Goal: Task Accomplishment & Management: Use online tool/utility

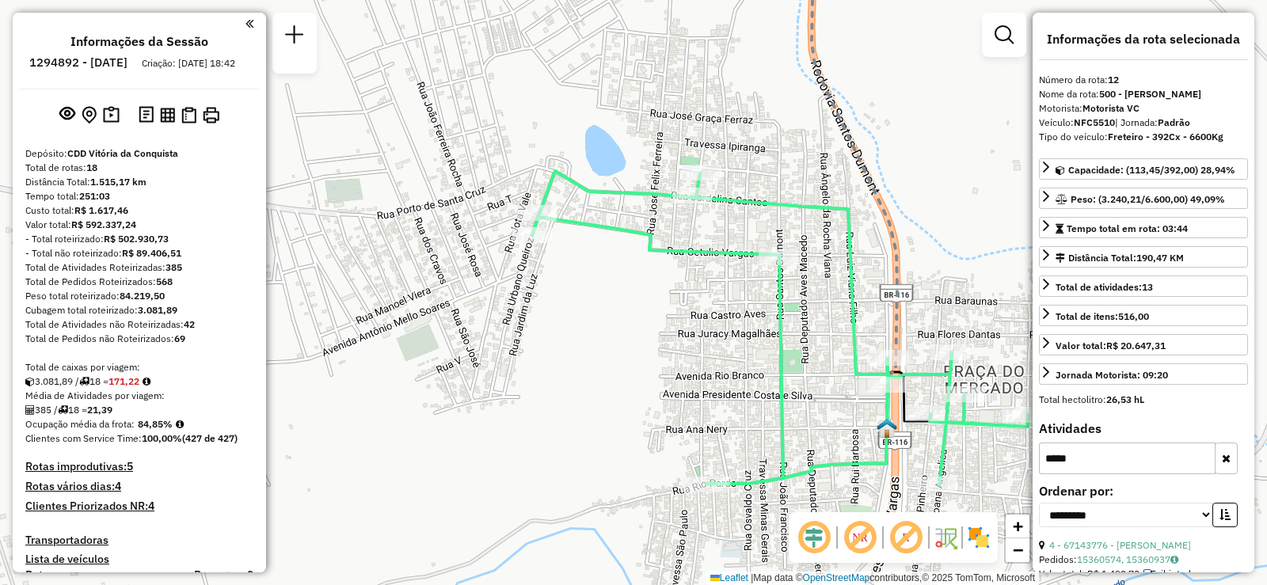
select select "**********"
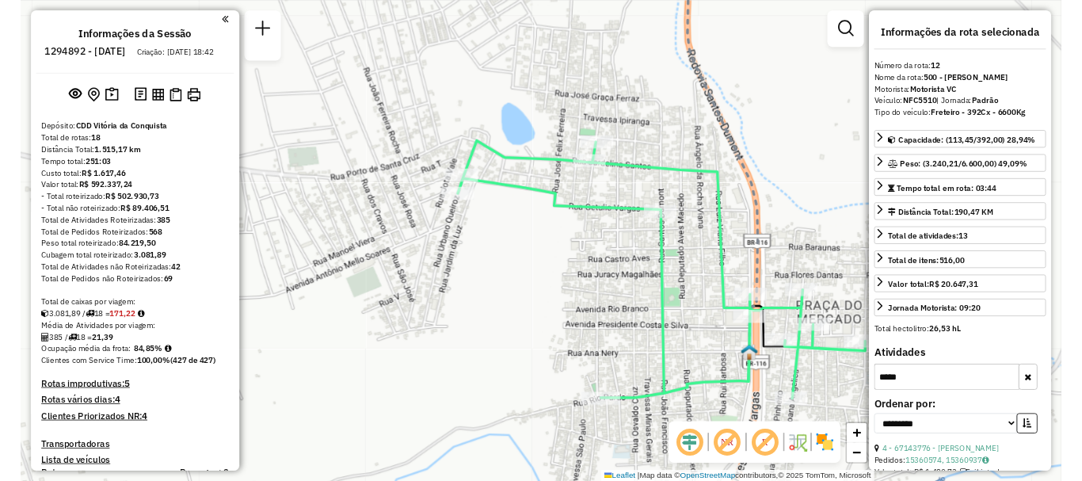
scroll to position [79, 0]
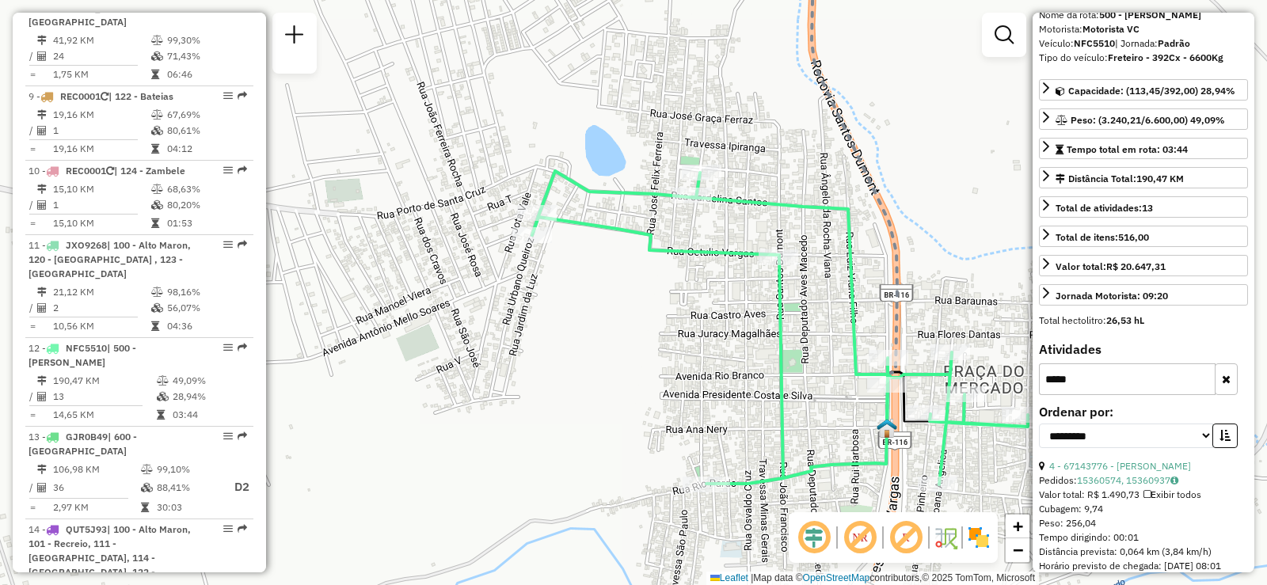
drag, startPoint x: 643, startPoint y: 291, endPoint x: 687, endPoint y: 330, distance: 58.3
click at [687, 330] on div "Janela de atendimento Grade de atendimento Capacidade Transportadoras Veículos …" at bounding box center [633, 292] width 1267 height 585
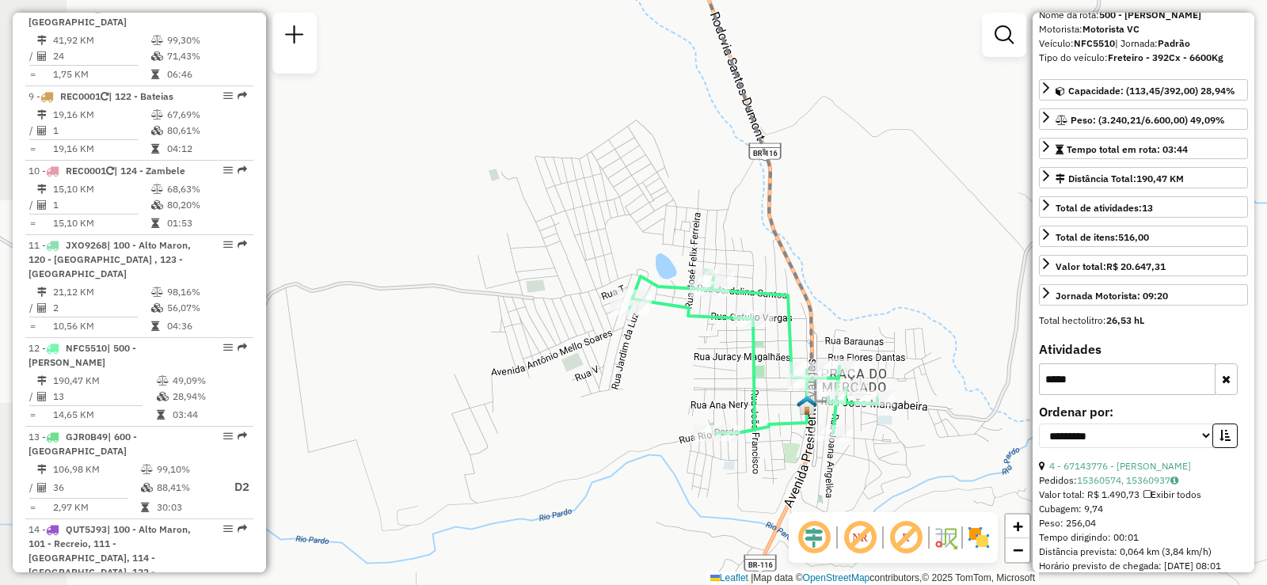
drag, startPoint x: 659, startPoint y: 287, endPoint x: 675, endPoint y: 306, distance: 24.7
click at [675, 306] on icon at bounding box center [754, 354] width 248 height 157
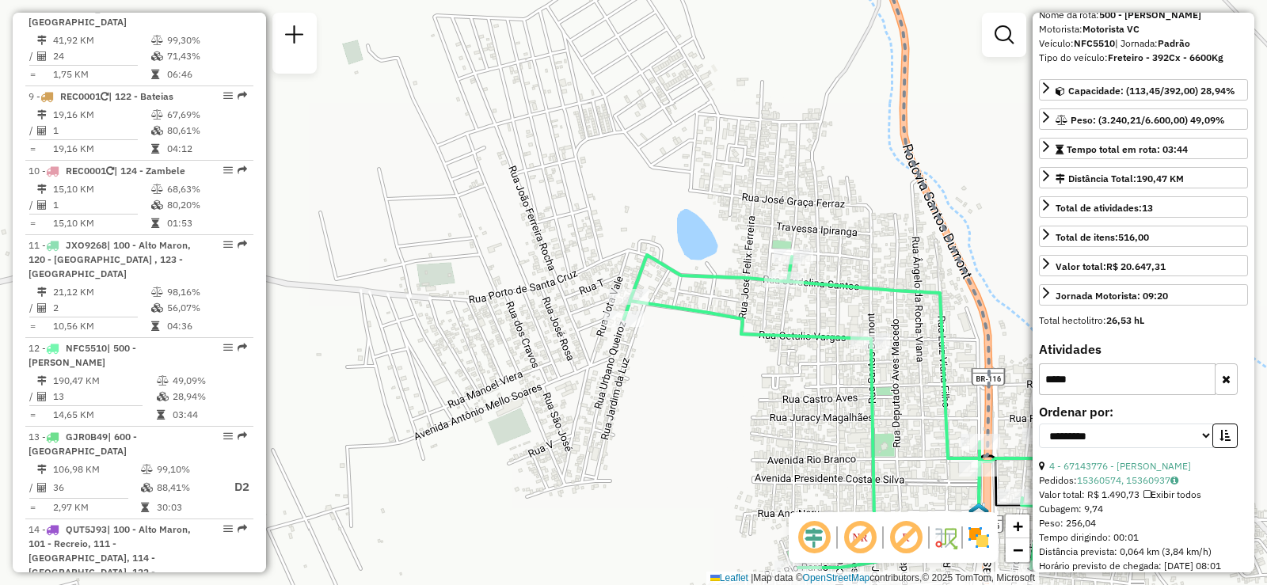
drag, startPoint x: 676, startPoint y: 334, endPoint x: 716, endPoint y: 347, distance: 41.6
click at [716, 347] on div "Janela de atendimento Grade de atendimento Capacidade Transportadoras Veículos …" at bounding box center [633, 292] width 1267 height 585
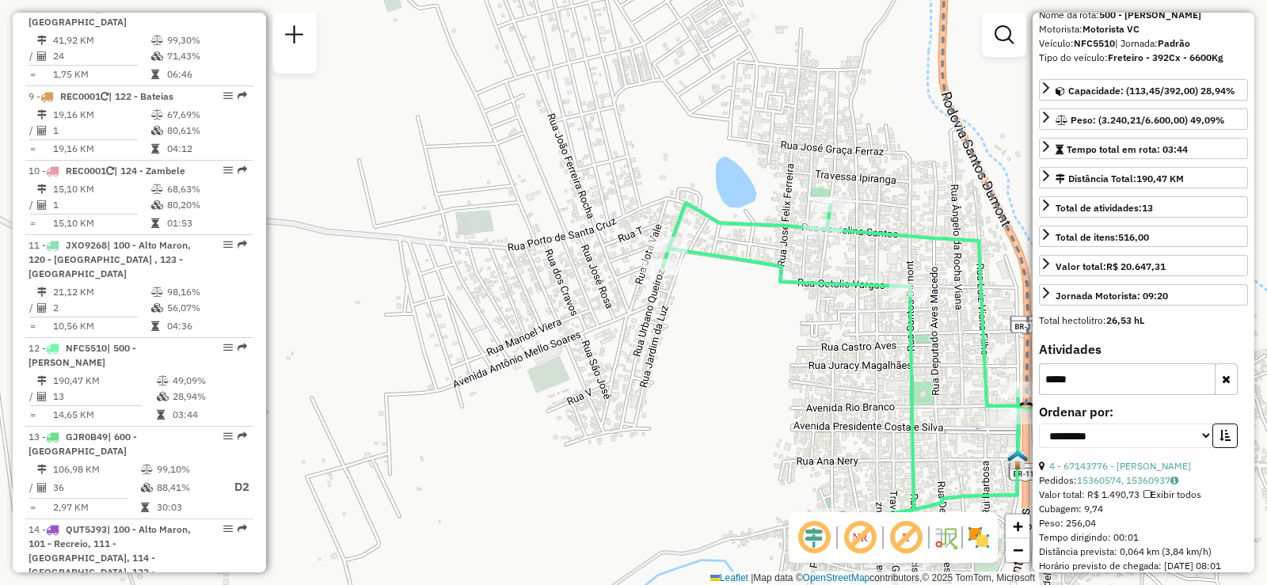
drag, startPoint x: 711, startPoint y: 316, endPoint x: 763, endPoint y: 272, distance: 68.0
click at [761, 272] on icon at bounding box center [911, 360] width 496 height 314
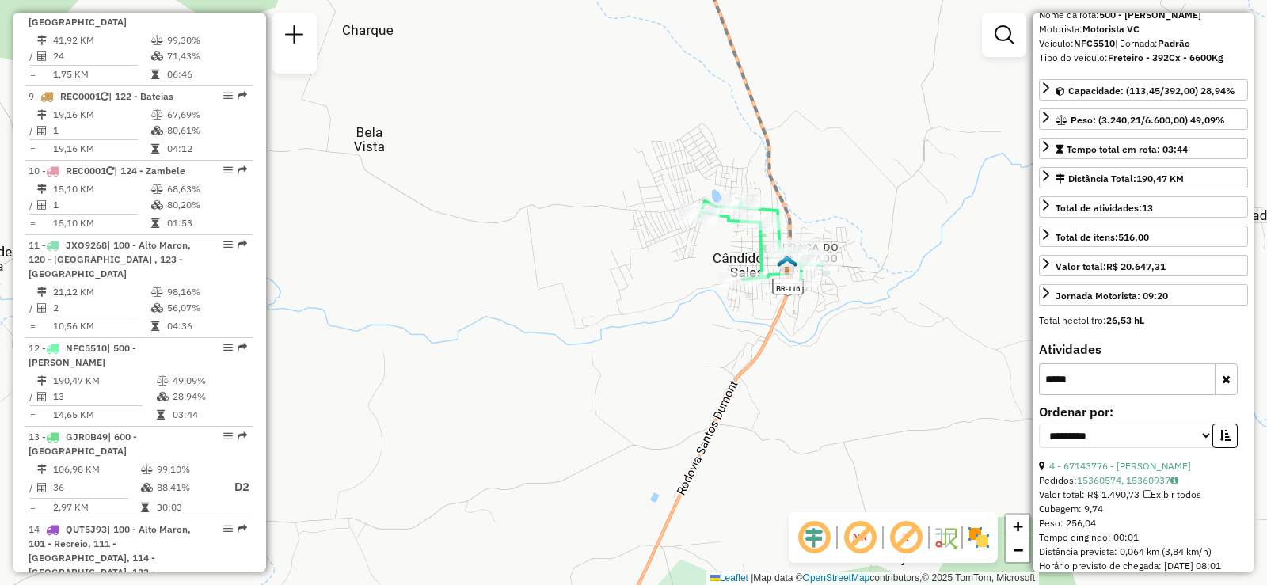
drag, startPoint x: 802, startPoint y: 432, endPoint x: 760, endPoint y: 376, distance: 69.5
click at [760, 376] on div "Janela de atendimento Grade de atendimento Capacidade Transportadoras Veículos …" at bounding box center [633, 292] width 1267 height 585
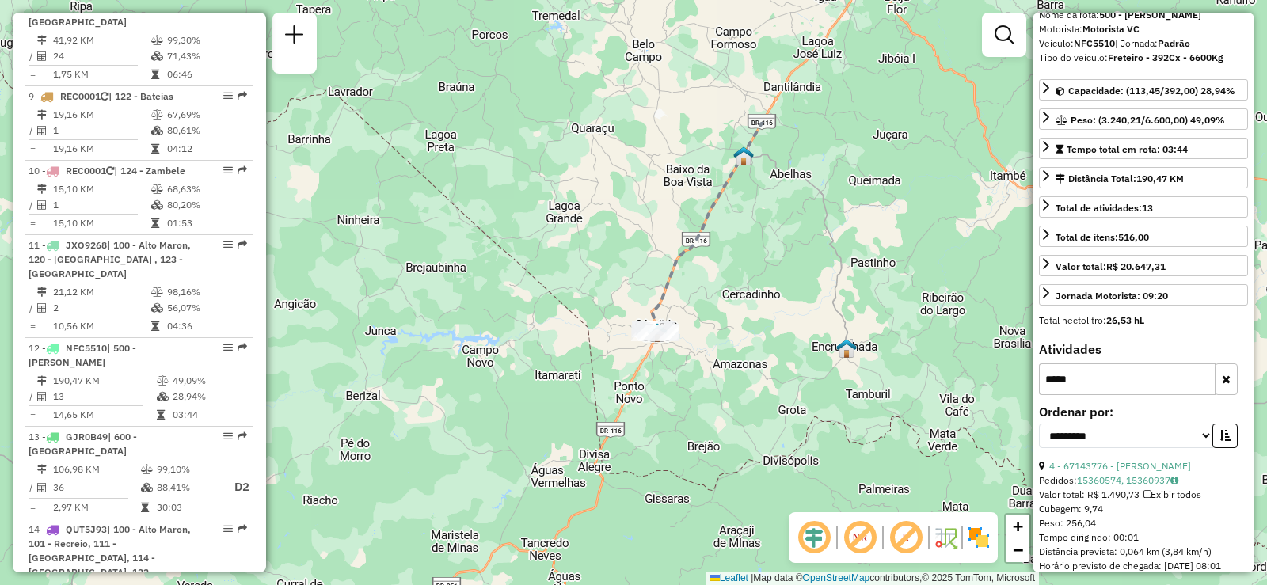
drag, startPoint x: 689, startPoint y: 133, endPoint x: 627, endPoint y: 326, distance: 202.2
click at [652, 327] on icon at bounding box center [707, 227] width 111 height 211
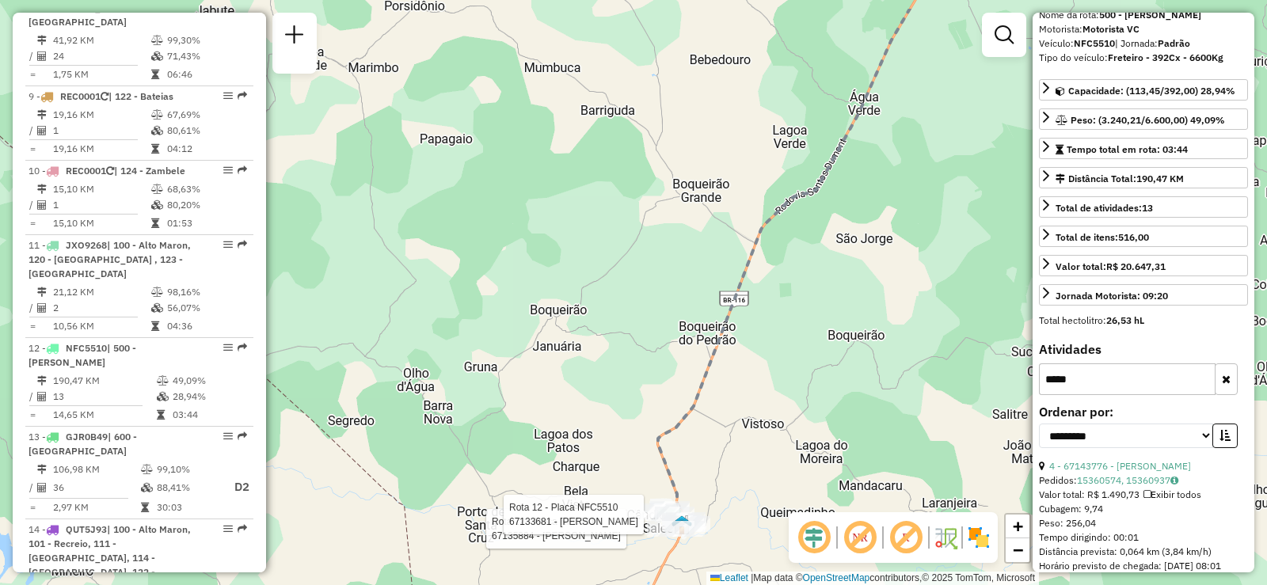
drag, startPoint x: 702, startPoint y: 249, endPoint x: 753, endPoint y: 253, distance: 51.7
click at [719, 282] on div "Rota 12 - Placa NFC5510 67135884 - [PERSON_NAME] SAN Rota 12 - Placa NFC5510 67…" at bounding box center [633, 292] width 1267 height 585
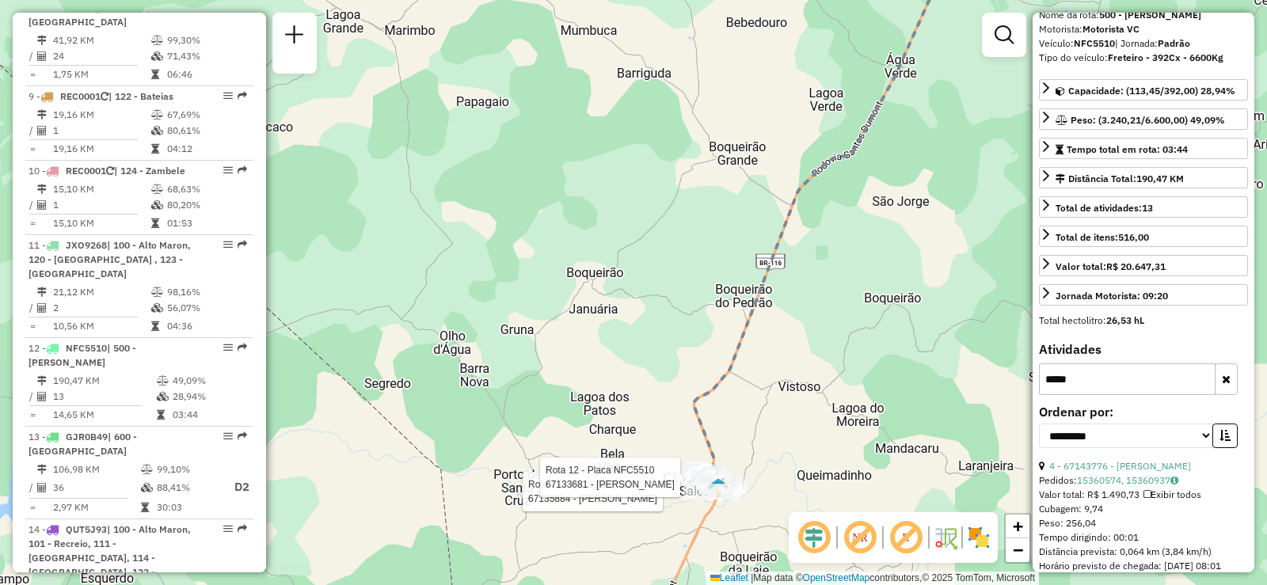
drag, startPoint x: 497, startPoint y: 342, endPoint x: 550, endPoint y: 261, distance: 97.3
click at [550, 261] on div "Rota 12 - Placa NFC5510 67135884 - [PERSON_NAME] SAN Rota 12 - Placa NFC5510 67…" at bounding box center [633, 292] width 1267 height 585
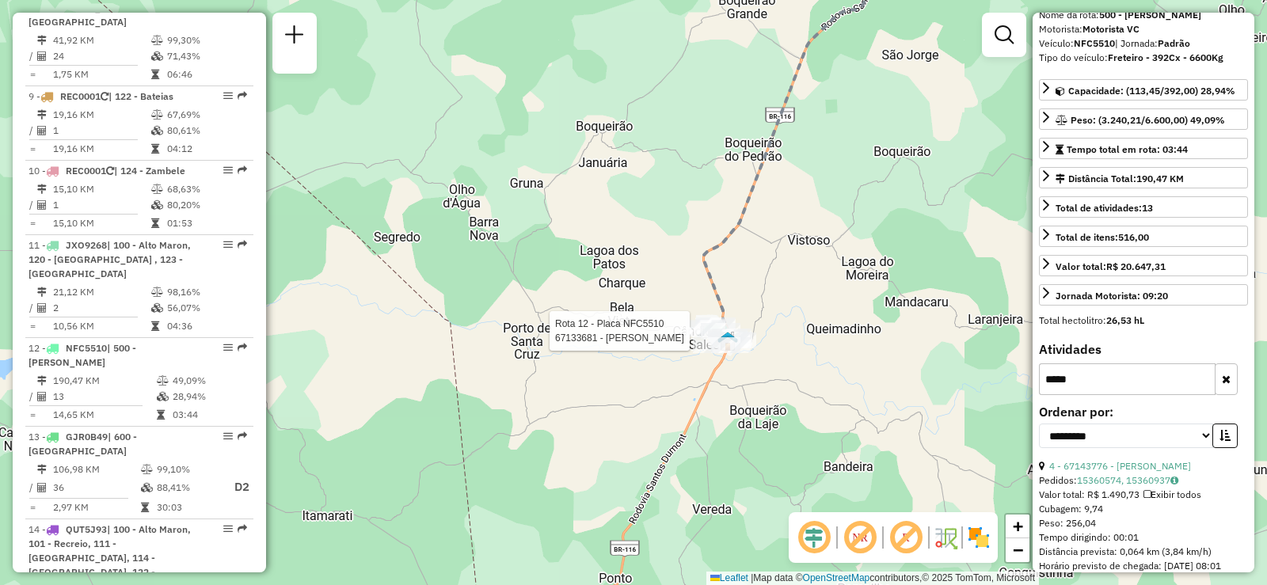
drag, startPoint x: 764, startPoint y: 357, endPoint x: 710, endPoint y: 173, distance: 192.3
click at [711, 173] on div "Rota 12 - Placa NFC5510 67133681 - [PERSON_NAME] R Janela de atendimento Grade …" at bounding box center [633, 292] width 1267 height 585
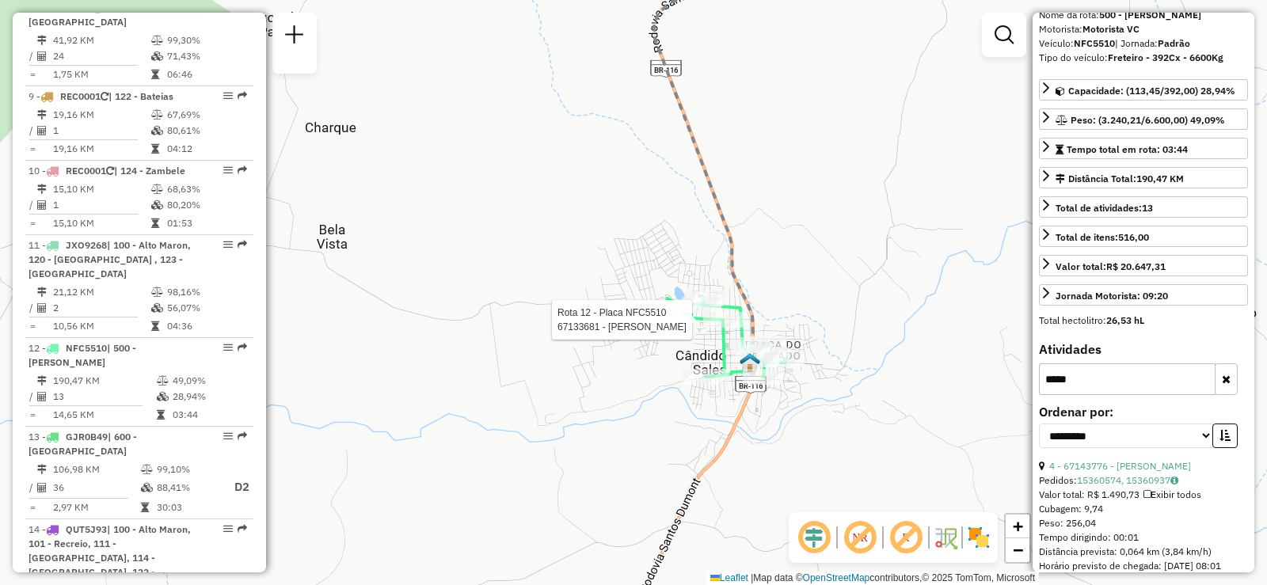
drag, startPoint x: 706, startPoint y: 288, endPoint x: 679, endPoint y: 193, distance: 98.0
click at [680, 169] on div "Rota 12 - Placa NFC5510 67133681 - [PERSON_NAME] R Janela de atendimento Grade …" at bounding box center [633, 292] width 1267 height 585
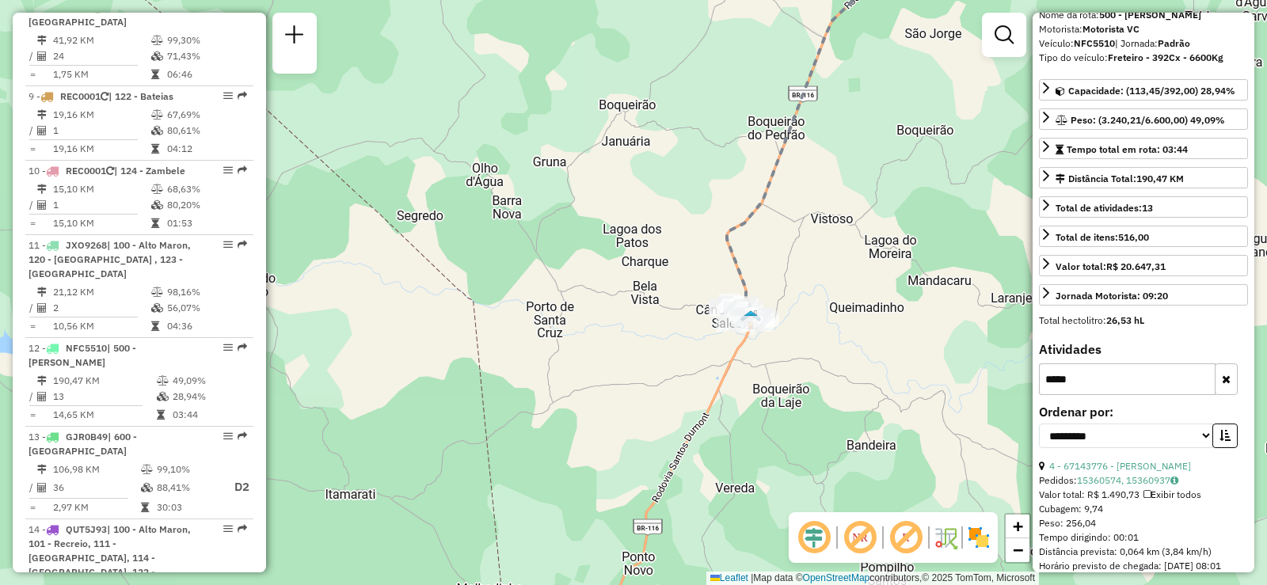
drag, startPoint x: 639, startPoint y: 175, endPoint x: 663, endPoint y: 219, distance: 50.3
click at [660, 211] on div "Janela de atendimento Grade de atendimento Capacidade Transportadoras Veículos …" at bounding box center [633, 292] width 1267 height 585
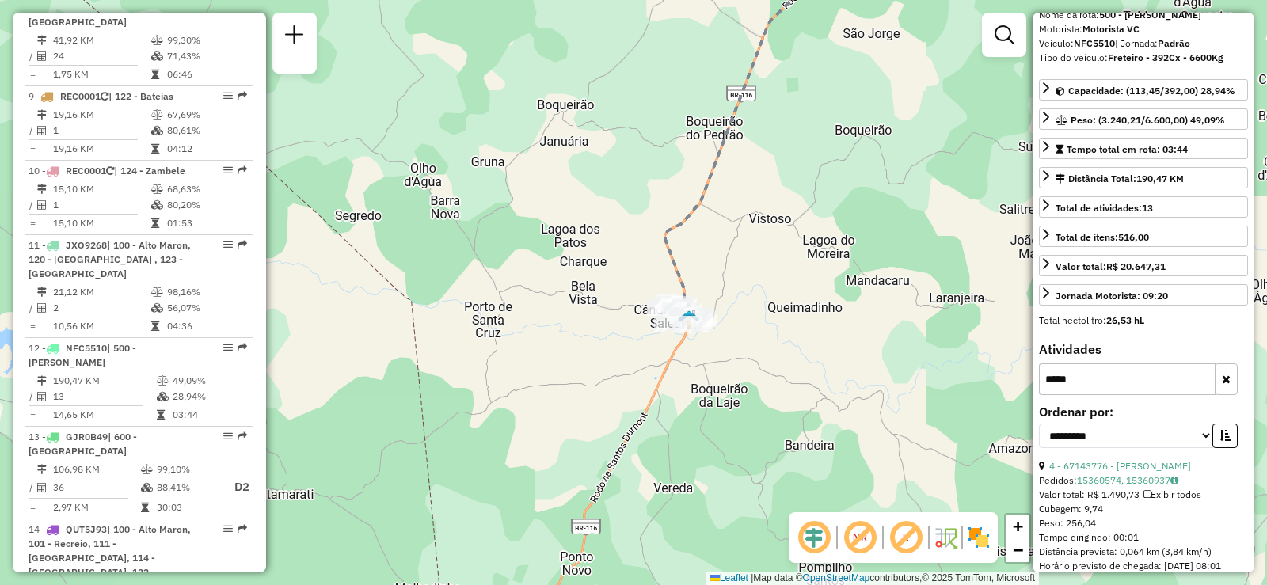
drag, startPoint x: 660, startPoint y: 367, endPoint x: 634, endPoint y: 192, distance: 176.1
click at [635, 193] on div "Janela de atendimento Grade de atendimento Capacidade Transportadoras Veículos …" at bounding box center [633, 292] width 1267 height 585
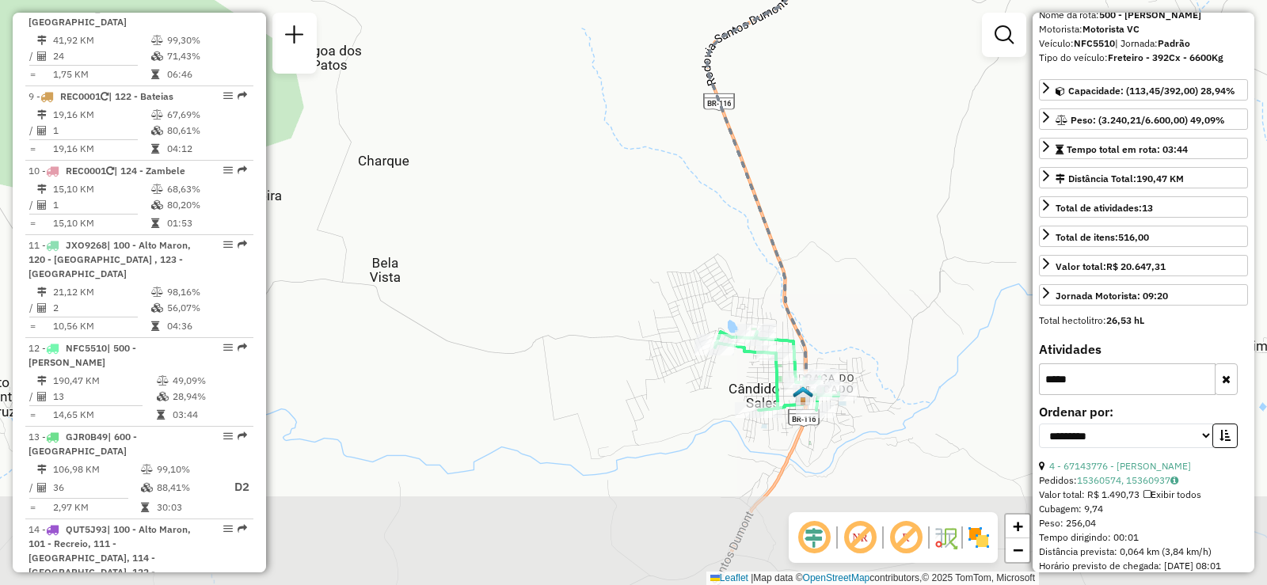
drag, startPoint x: 608, startPoint y: 223, endPoint x: 558, endPoint y: 116, distance: 117.0
click at [562, 118] on div "Janela de atendimento Grade de atendimento Capacidade Transportadoras Veículos …" at bounding box center [633, 292] width 1267 height 585
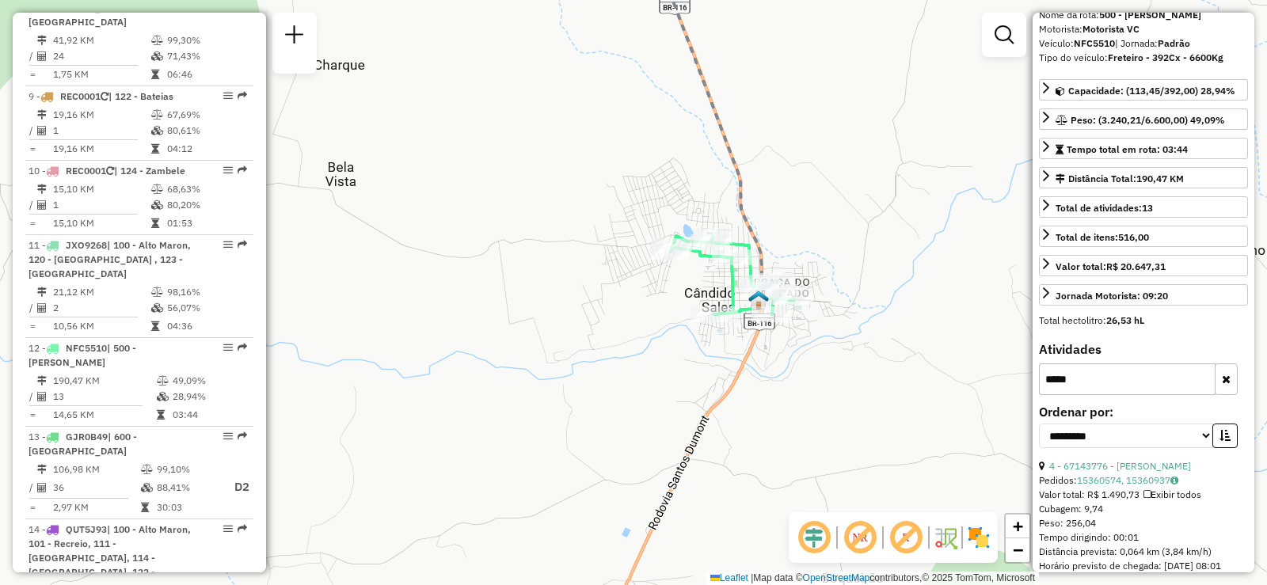
drag, startPoint x: 676, startPoint y: 258, endPoint x: 630, endPoint y: 165, distance: 104.5
click at [630, 165] on div "Janela de atendimento Grade de atendimento Capacidade Transportadoras Veículos …" at bounding box center [633, 292] width 1267 height 585
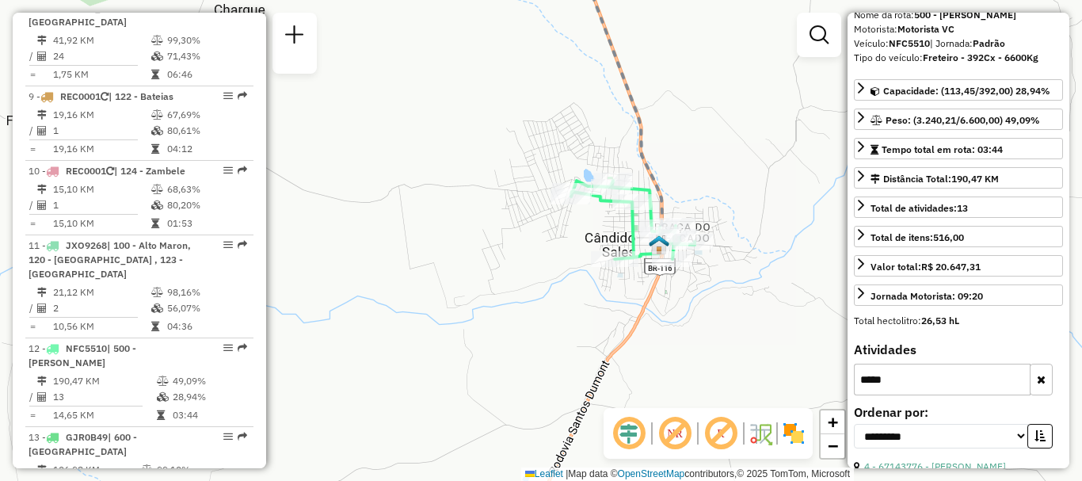
scroll to position [0, 0]
